Goal: Navigation & Orientation: Find specific page/section

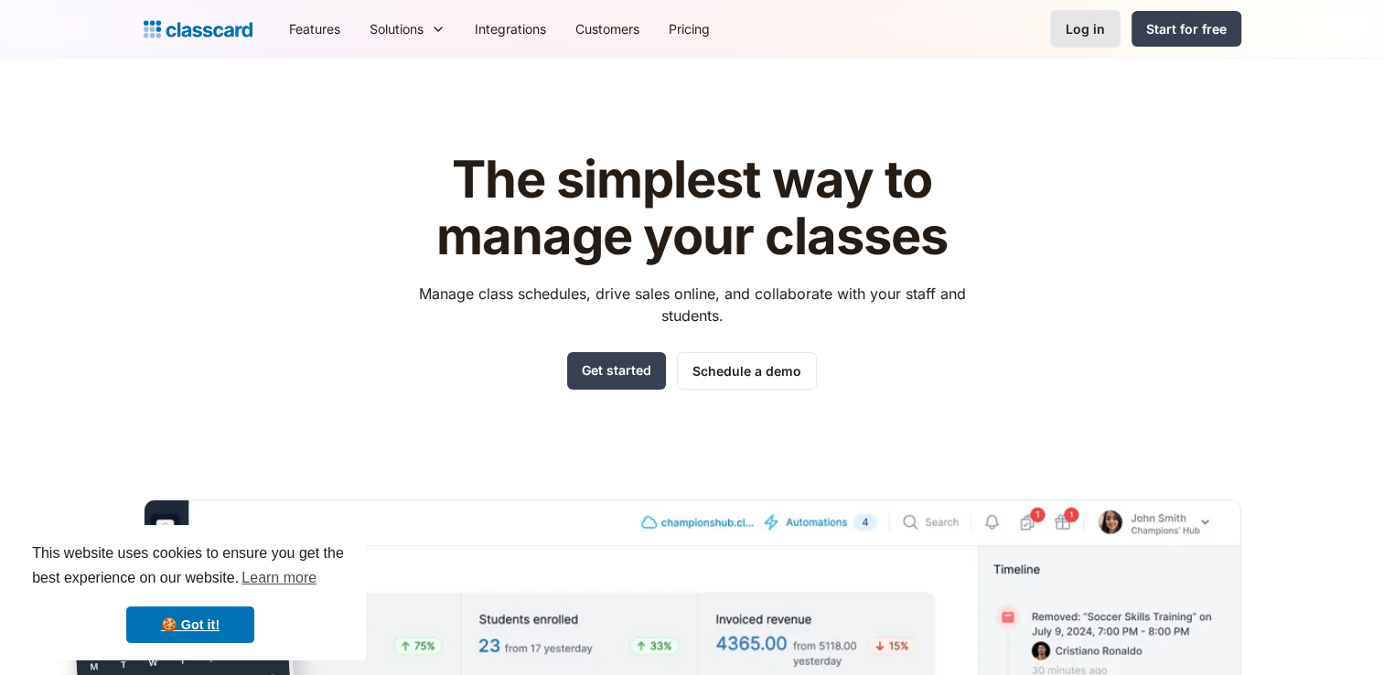
click at [1092, 27] on div "Log in" at bounding box center [1085, 28] width 39 height 19
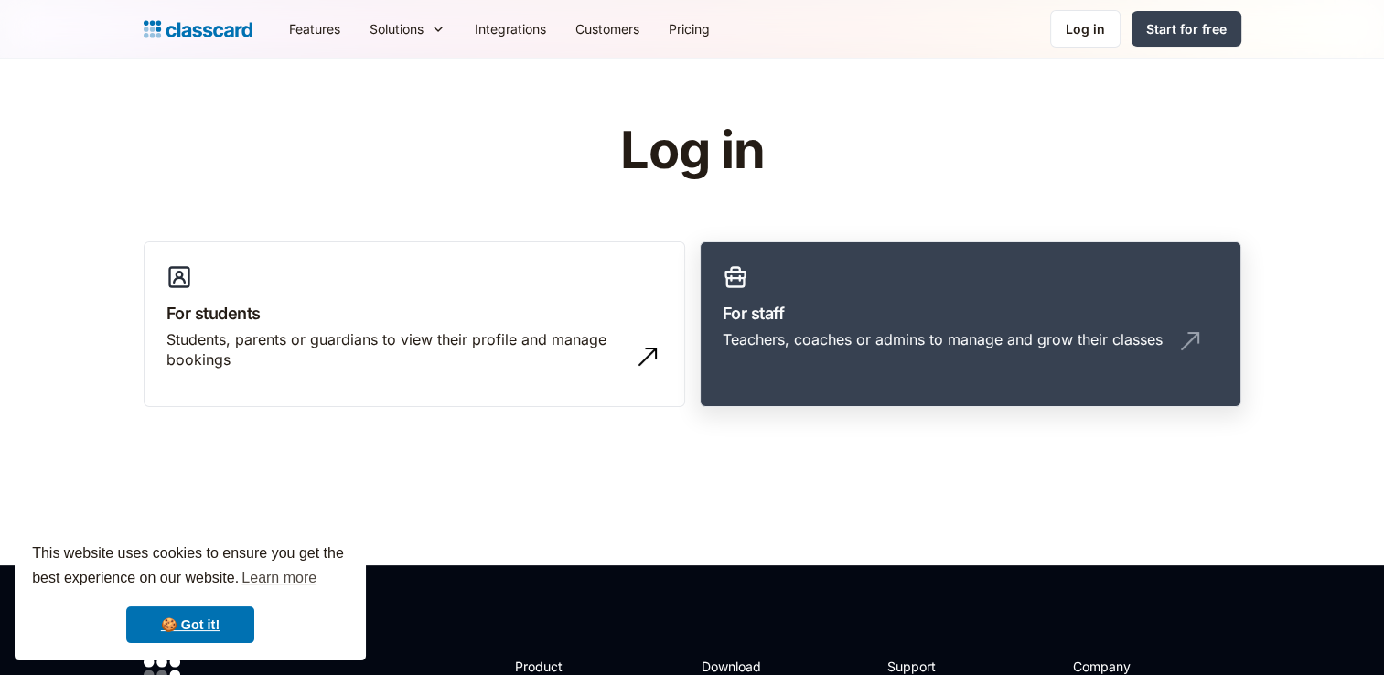
click at [746, 306] on h3 "For staff" at bounding box center [971, 313] width 496 height 25
